Goal: Transaction & Acquisition: Subscribe to service/newsletter

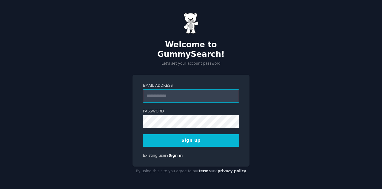
click at [179, 97] on input "Email Address" at bounding box center [191, 95] width 96 height 13
type input "**********"
drag, startPoint x: 201, startPoint y: 89, endPoint x: 138, endPoint y: 85, distance: 63.5
click at [138, 85] on div "**********" at bounding box center [191, 121] width 117 height 92
click at [156, 91] on input "Email Address" at bounding box center [191, 95] width 96 height 13
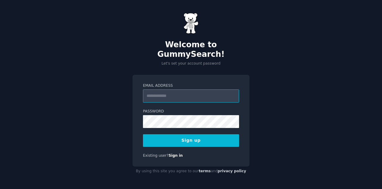
type input "**********"
click at [215, 134] on button "Sign up" at bounding box center [191, 140] width 96 height 13
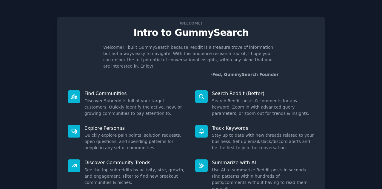
click at [220, 58] on p "Welcome! I built GummySearch because Reddit is a treasure trove of information,…" at bounding box center [191, 56] width 176 height 25
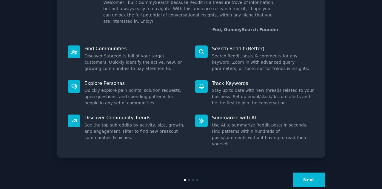
click at [314, 172] on button "Next" at bounding box center [309, 179] width 32 height 15
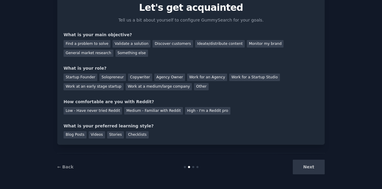
scroll to position [25, 0]
click at [312, 167] on div "Next" at bounding box center [280, 167] width 89 height 15
click at [98, 43] on div "Find a problem to solve" at bounding box center [87, 43] width 47 height 7
click at [117, 79] on div "Solopreneur" at bounding box center [112, 77] width 26 height 7
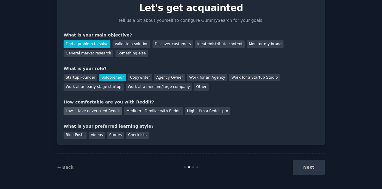
click at [97, 108] on div "Low - Have never tried Reddit" at bounding box center [93, 110] width 59 height 7
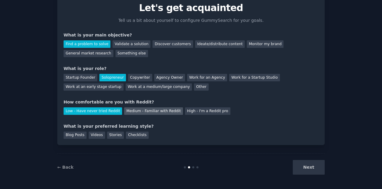
click at [136, 112] on div "Medium - Familiar with Reddit" at bounding box center [153, 110] width 59 height 7
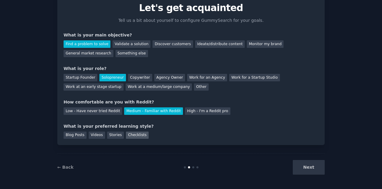
click at [128, 137] on div "Checklists" at bounding box center [137, 134] width 23 height 7
click at [312, 173] on button "Next" at bounding box center [309, 167] width 32 height 15
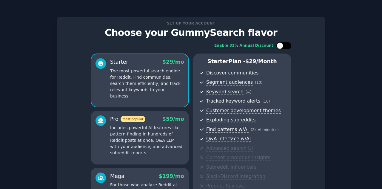
click at [282, 44] on div at bounding box center [283, 45] width 15 height 7
checkbox input "false"
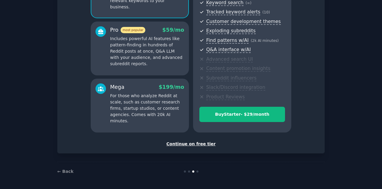
click at [192, 144] on div "Continue on free tier" at bounding box center [191, 144] width 255 height 6
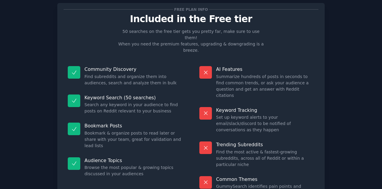
scroll to position [44, 0]
